Goal: Transaction & Acquisition: Download file/media

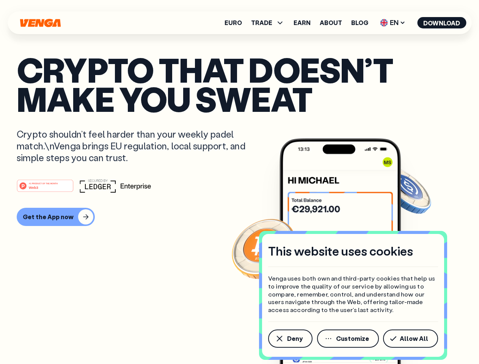
click at [239, 182] on div "#1 PRODUCT OF THE MONTH Web3" at bounding box center [240, 186] width 446 height 14
click at [290, 339] on span "Deny" at bounding box center [295, 339] width 16 height 6
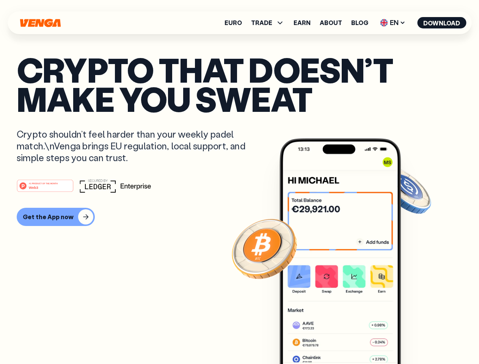
click at [349, 339] on img at bounding box center [340, 265] width 121 height 254
click at [412, 339] on article "Crypto that doesn’t make you sweat Crypto shouldn’t feel harder than your weekl…" at bounding box center [240, 197] width 446 height 284
click at [270, 23] on span "TRADE" at bounding box center [261, 23] width 21 height 6
click at [393, 23] on span "EN" at bounding box center [392, 23] width 31 height 12
click at [442, 23] on button "Download" at bounding box center [441, 22] width 49 height 11
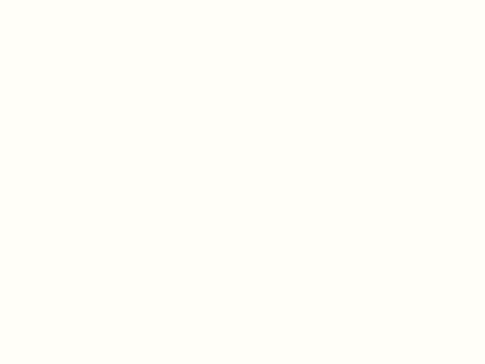
click at [239, 0] on html "This website uses cookies Venga uses both own and third-party cookies that help…" at bounding box center [242, 0] width 485 height 0
click at [55, 0] on html "This website uses cookies Venga uses both own and third-party cookies that help…" at bounding box center [242, 0] width 485 height 0
click at [46, 0] on html "This website uses cookies Venga uses both own and third-party cookies that help…" at bounding box center [242, 0] width 485 height 0
